Goal: Find specific page/section: Find specific page/section

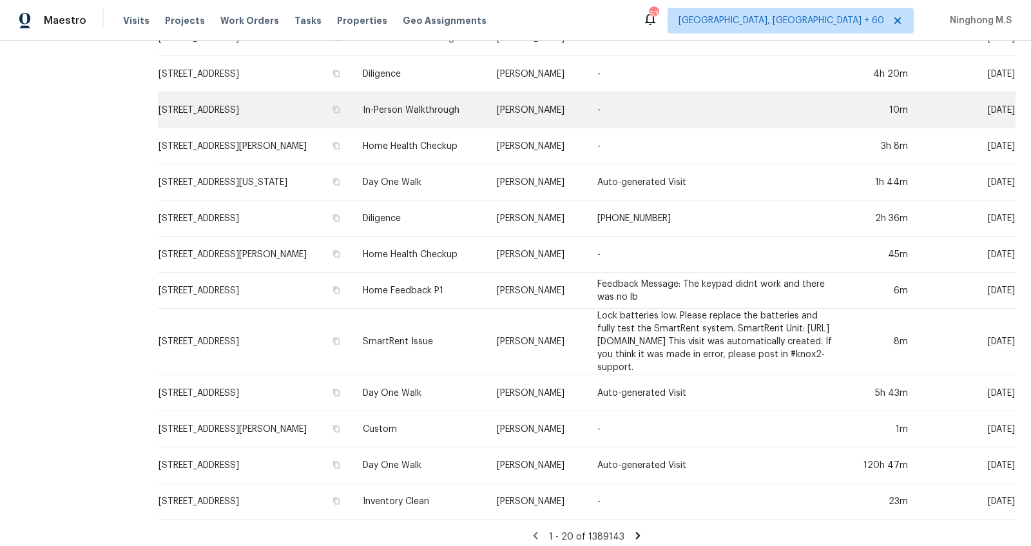
scroll to position [376, 0]
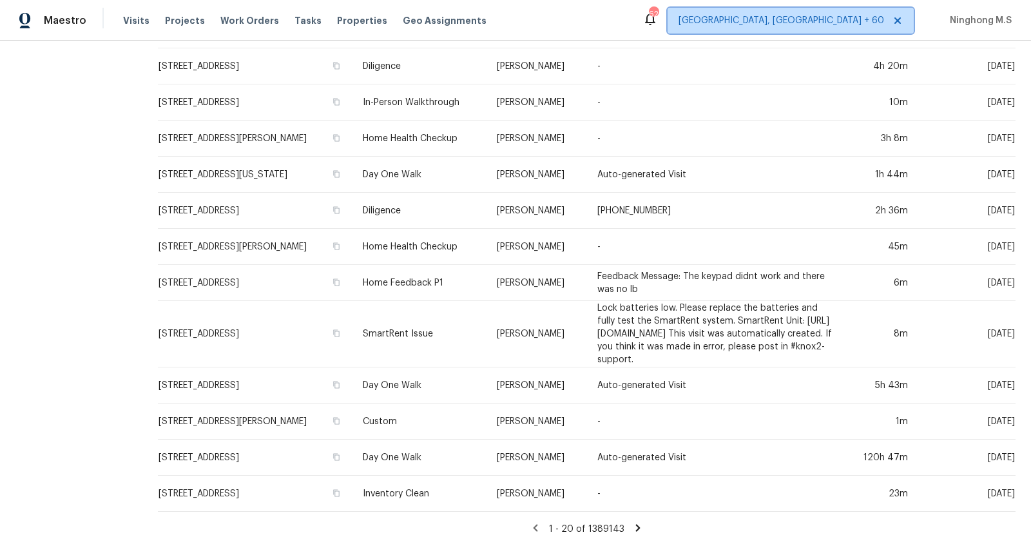
click at [834, 30] on span "[GEOGRAPHIC_DATA], [GEOGRAPHIC_DATA] + 60" at bounding box center [790, 21] width 246 height 26
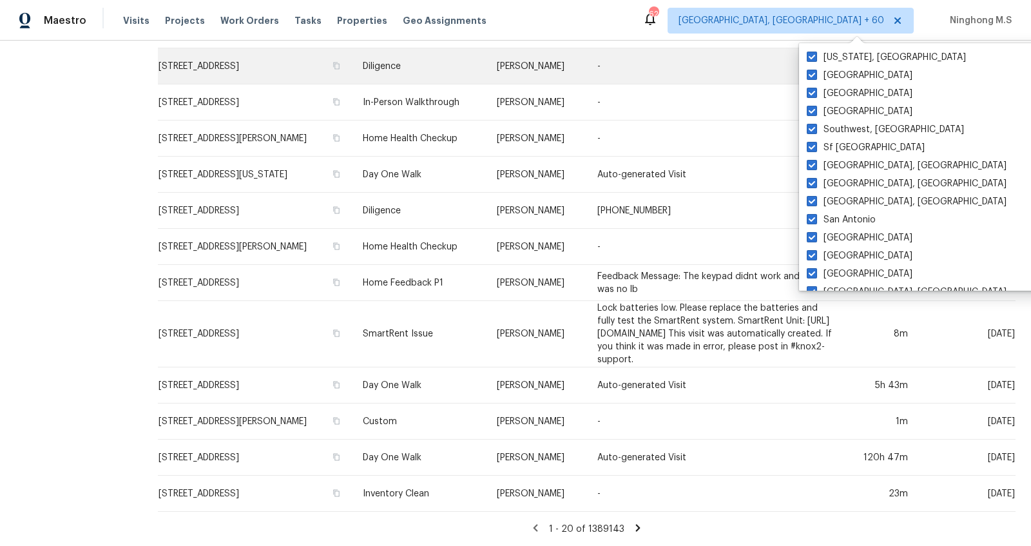
click at [736, 82] on td "-" at bounding box center [715, 66] width 257 height 36
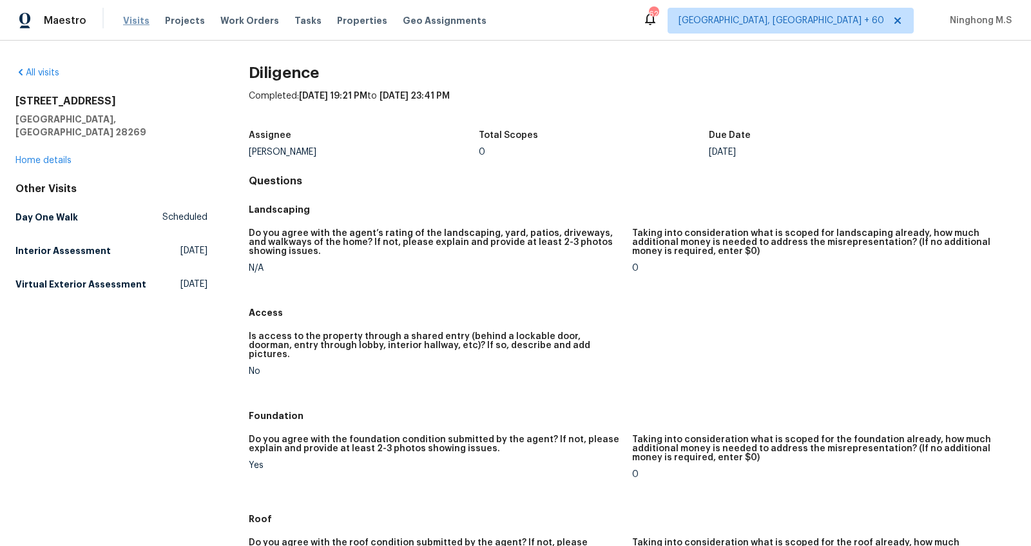
click at [133, 23] on span "Visits" at bounding box center [136, 20] width 26 height 13
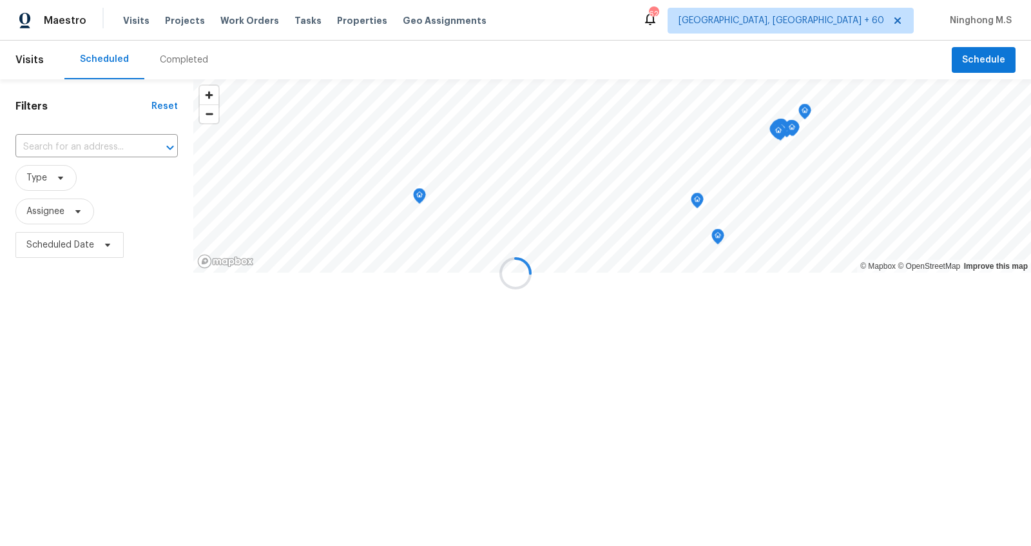
click at [188, 55] on div "Completed" at bounding box center [184, 59] width 48 height 13
